Goal: Navigation & Orientation: Find specific page/section

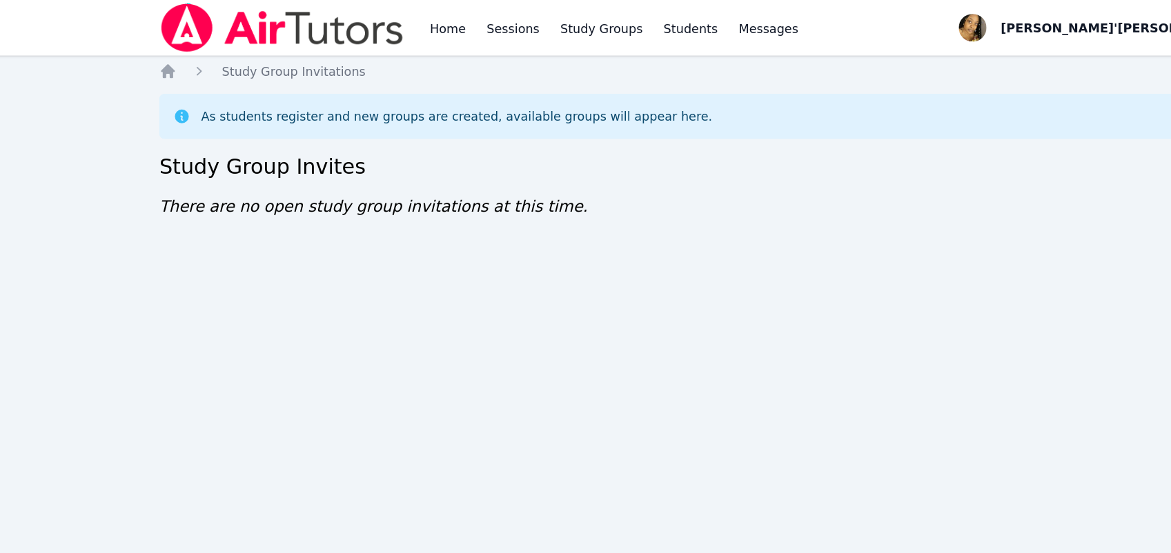
click at [247, 39] on img at bounding box center [243, 22] width 195 height 39
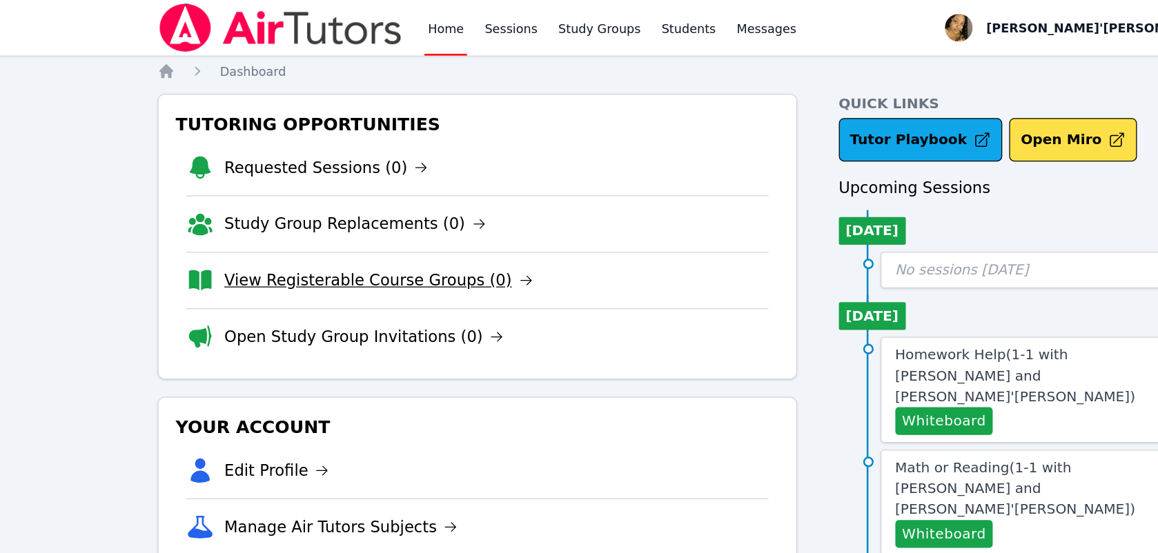
click at [235, 233] on link "View Registerable Course Groups (0)" at bounding box center [320, 222] width 245 height 19
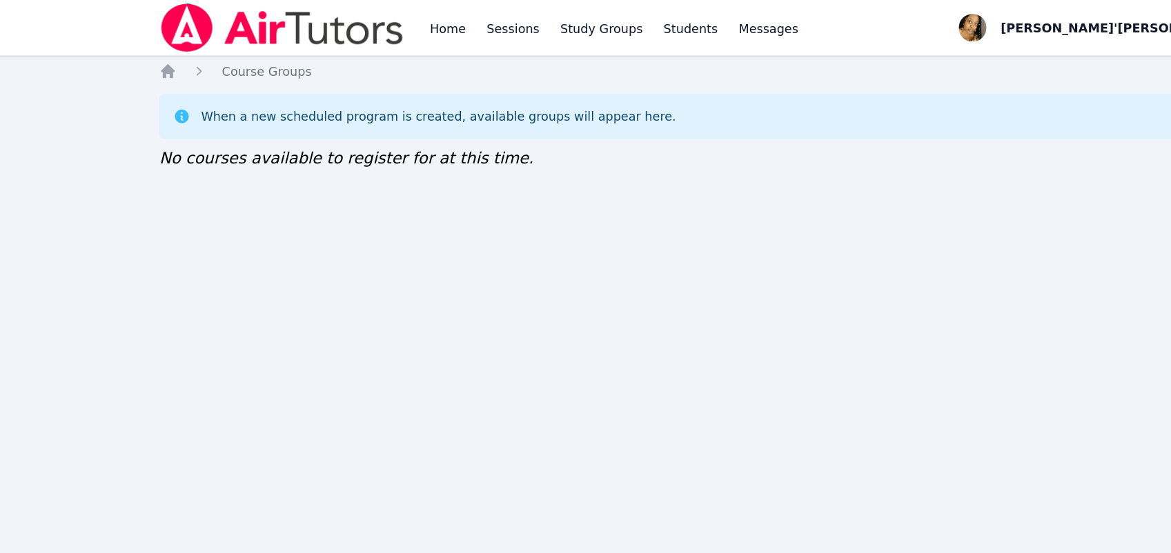
click at [493, 430] on div "Home Sessions Study Groups Students Messages Open user menu Lee'Tayna Hostick O…" at bounding box center [585, 276] width 1171 height 553
